Goal: Communication & Community: Message Buyer

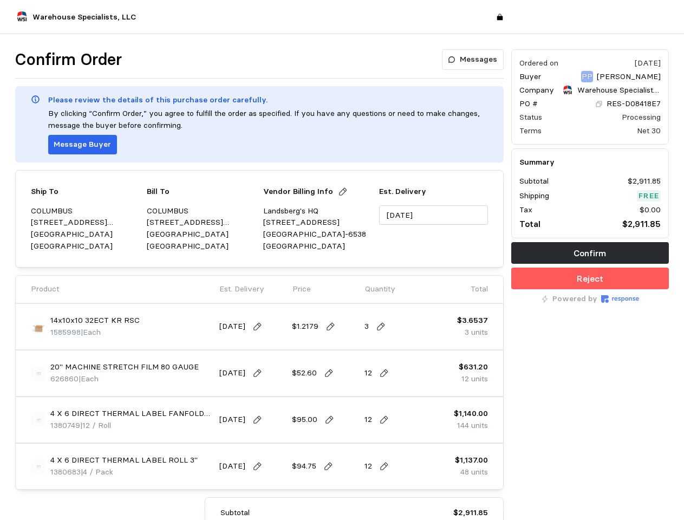
click at [342, 260] on div "Ship To [GEOGRAPHIC_DATA] [STREET_ADDRESS][PERSON_NAME] Bill To [GEOGRAPHIC_DAT…" at bounding box center [259, 218] width 489 height 97
click at [474, 60] on p "Messages" at bounding box center [478, 60] width 37 height 12
click at [81, 145] on p "Message Buyer" at bounding box center [82, 145] width 57 height 12
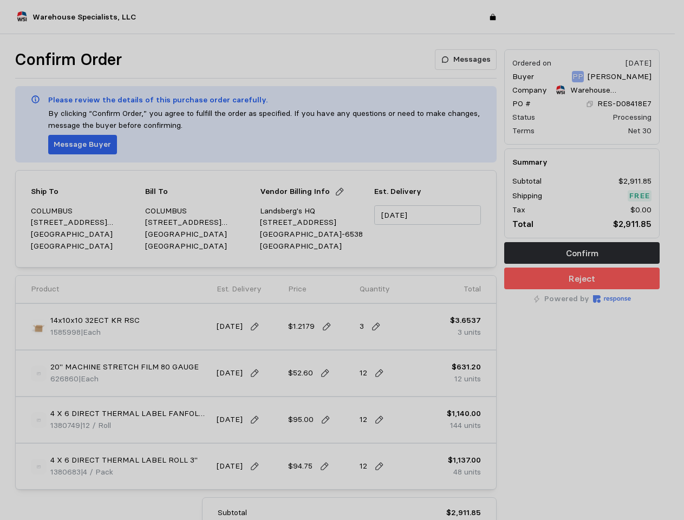
click at [338, 192] on div at bounding box center [342, 260] width 684 height 520
click at [433, 215] on input "[DATE]" at bounding box center [427, 215] width 107 height 20
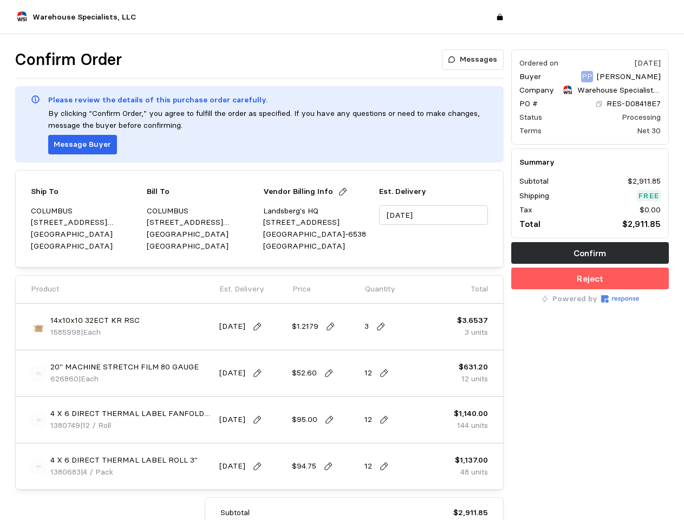
click at [38, 327] on img at bounding box center [39, 327] width 16 height 16
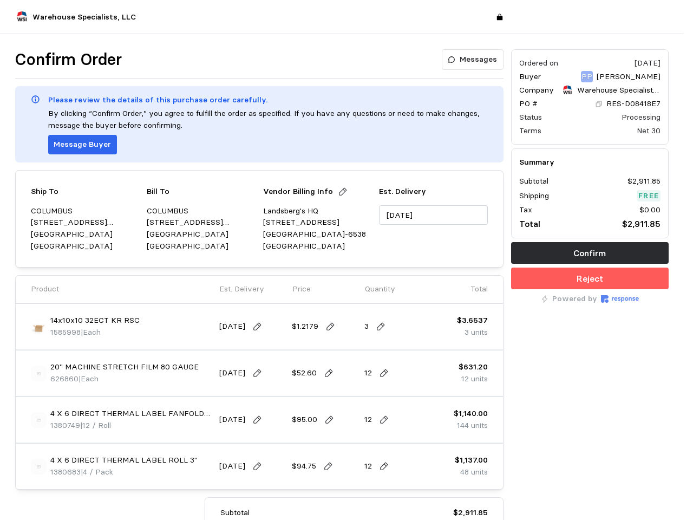
click at [259, 327] on img at bounding box center [346, 280] width 263 height 263
click at [330, 327] on img at bounding box center [346, 280] width 263 height 263
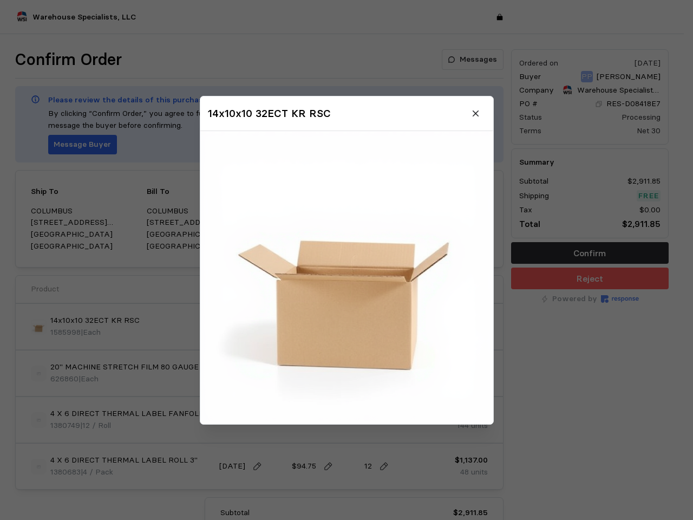
click at [381, 327] on img at bounding box center [346, 277] width 293 height 293
click at [38, 373] on div at bounding box center [346, 260] width 693 height 520
